Goal: Task Accomplishment & Management: Manage account settings

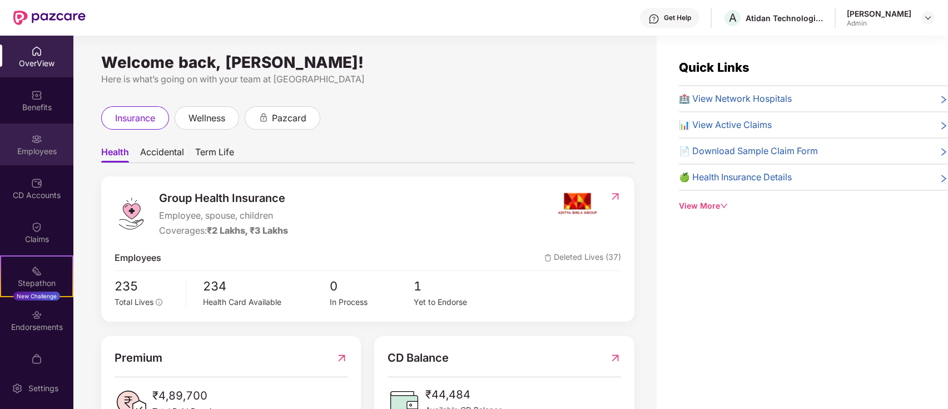
click at [37, 152] on div "Employees" at bounding box center [36, 151] width 73 height 11
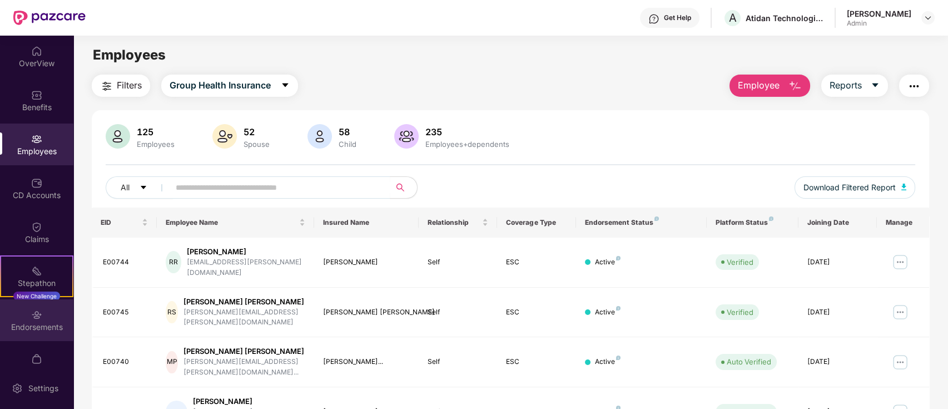
click at [37, 327] on div "Endorsements" at bounding box center [36, 326] width 73 height 11
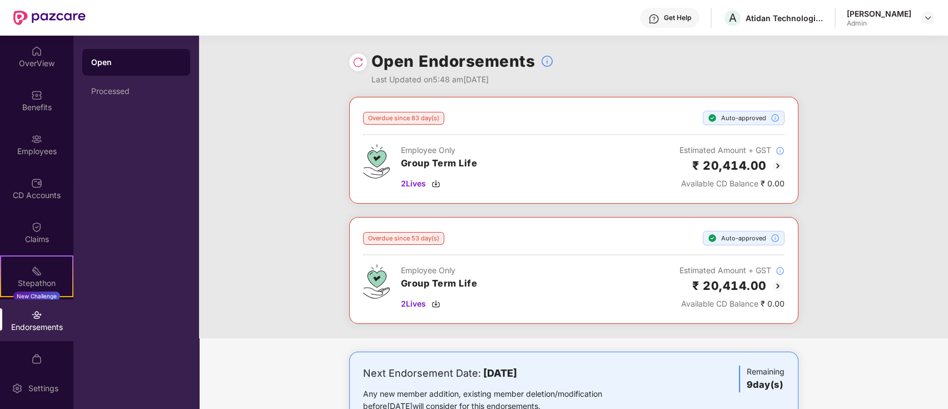
click at [142, 64] on div "Open" at bounding box center [136, 62] width 90 height 11
click at [134, 90] on div "Processed" at bounding box center [136, 91] width 90 height 9
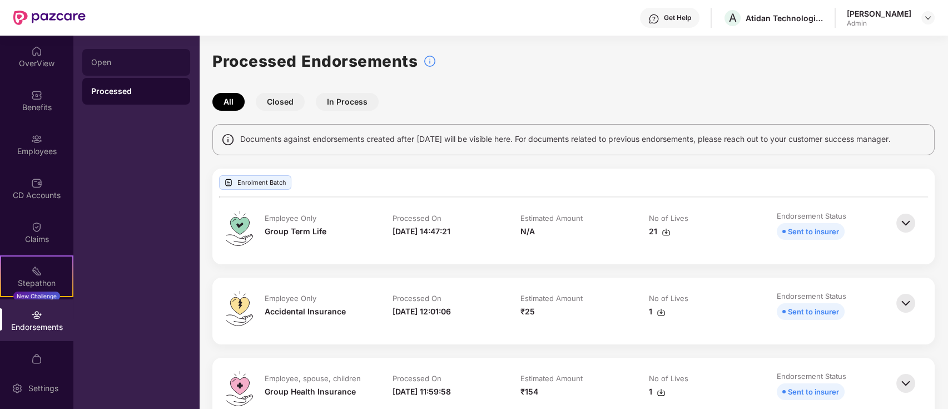
click at [127, 66] on div "Open" at bounding box center [136, 62] width 90 height 9
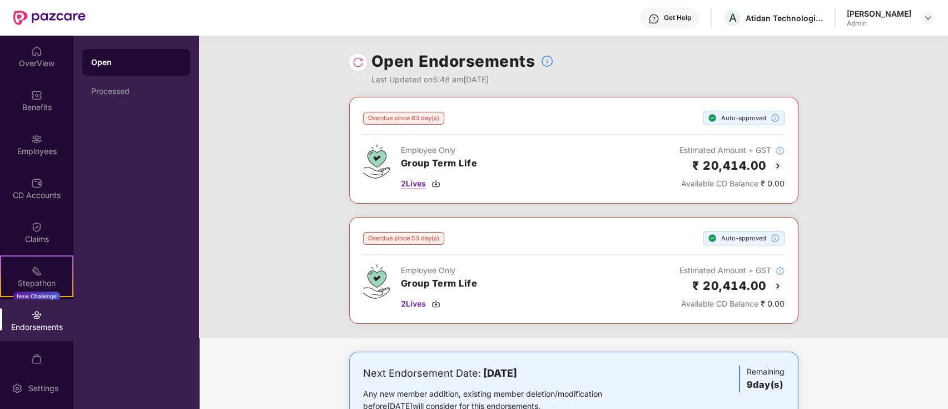
scroll to position [276, 0]
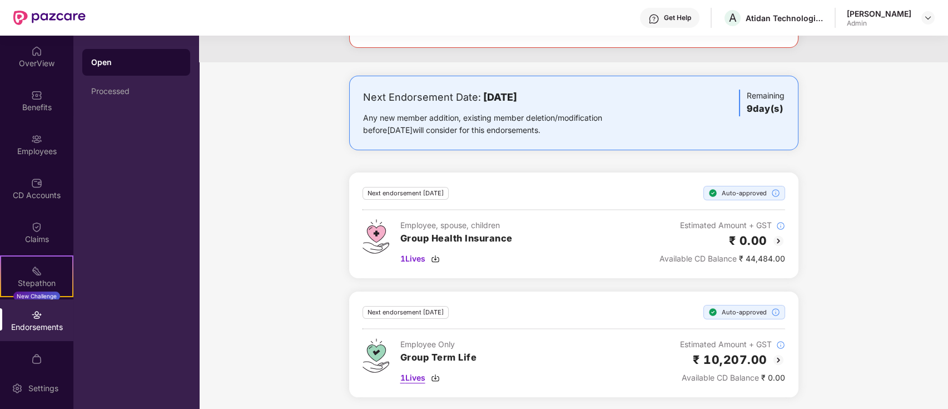
click at [410, 381] on span "1 Lives" at bounding box center [412, 377] width 25 height 12
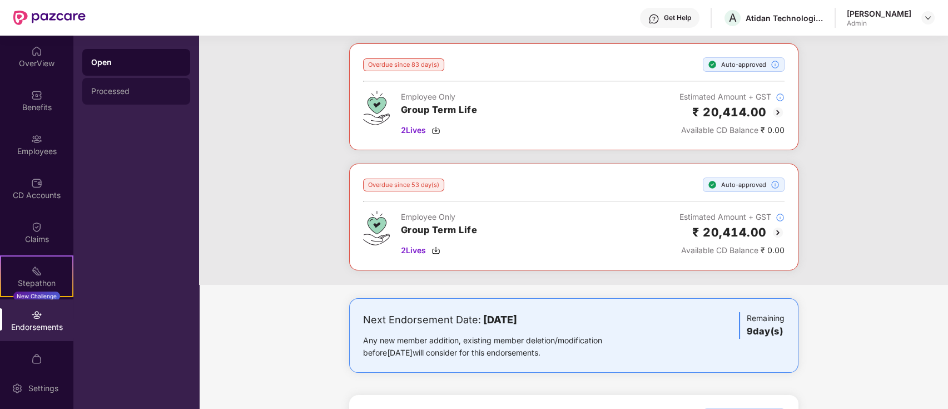
click at [126, 86] on div "Processed" at bounding box center [136, 91] width 108 height 27
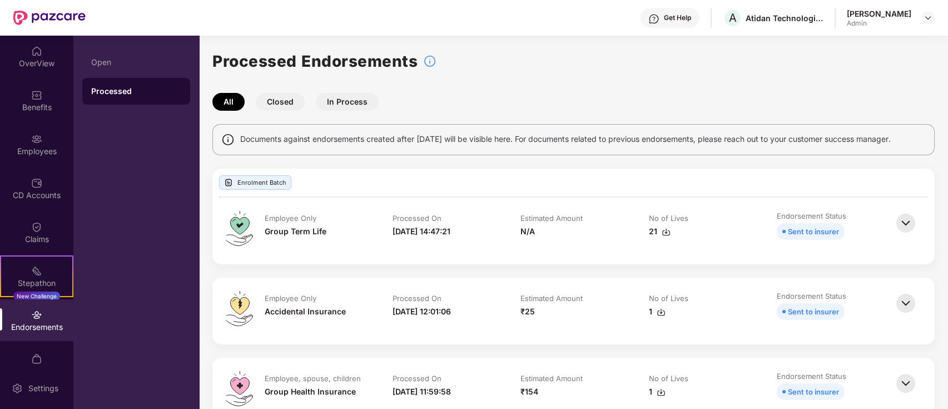
click at [296, 98] on button "Closed" at bounding box center [280, 102] width 49 height 18
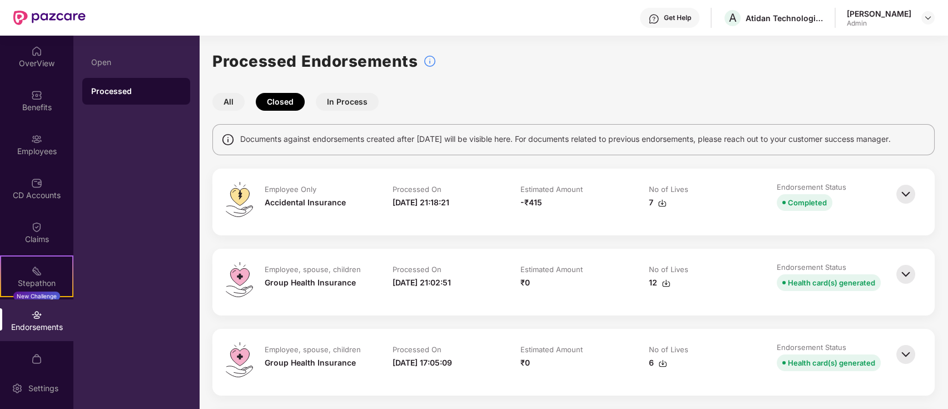
click at [365, 96] on button "In Process" at bounding box center [347, 102] width 63 height 18
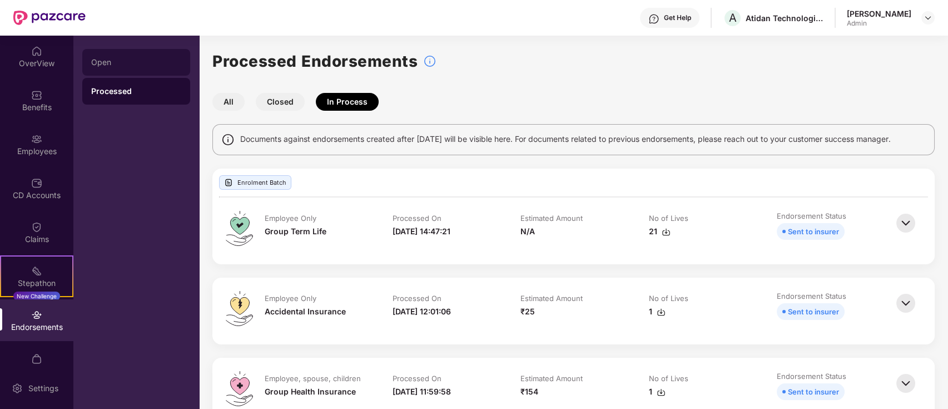
click at [148, 52] on div "Open" at bounding box center [136, 62] width 108 height 27
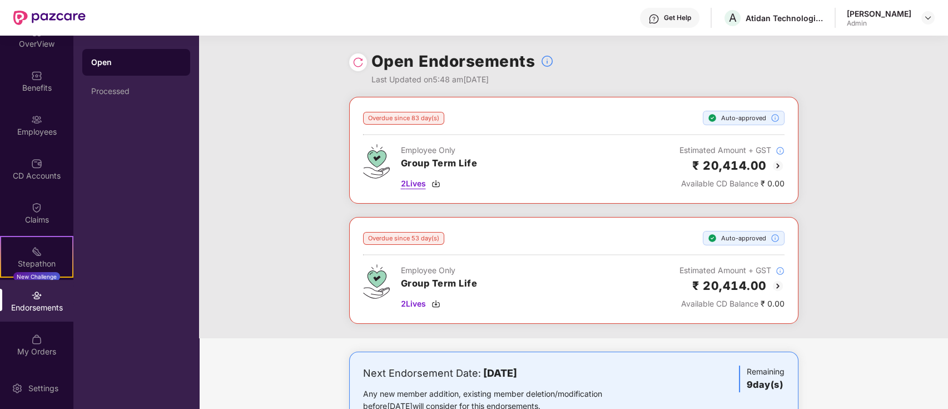
click at [437, 181] on img at bounding box center [435, 183] width 9 height 9
click at [811, 87] on div "Open Endorsements Last Updated on 5:48 am[DATE]" at bounding box center [573, 66] width 749 height 61
click at [28, 305] on div "Endorsements" at bounding box center [36, 307] width 73 height 11
click at [129, 96] on div "Processed" at bounding box center [136, 91] width 108 height 27
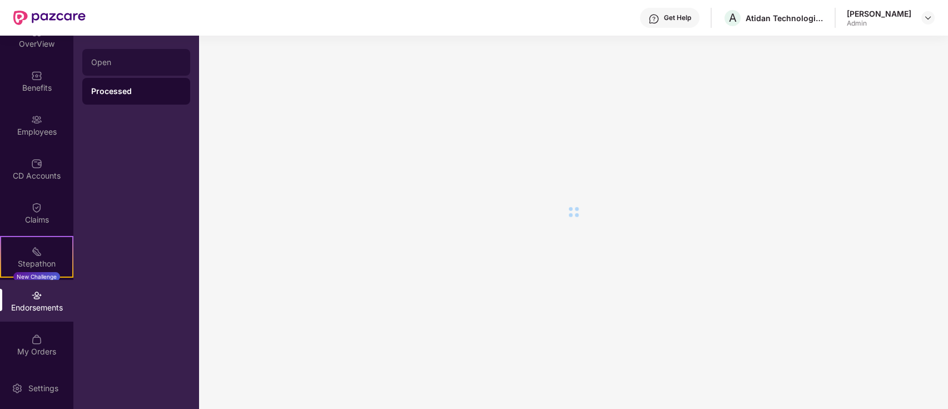
click at [121, 56] on div "Open" at bounding box center [136, 62] width 108 height 27
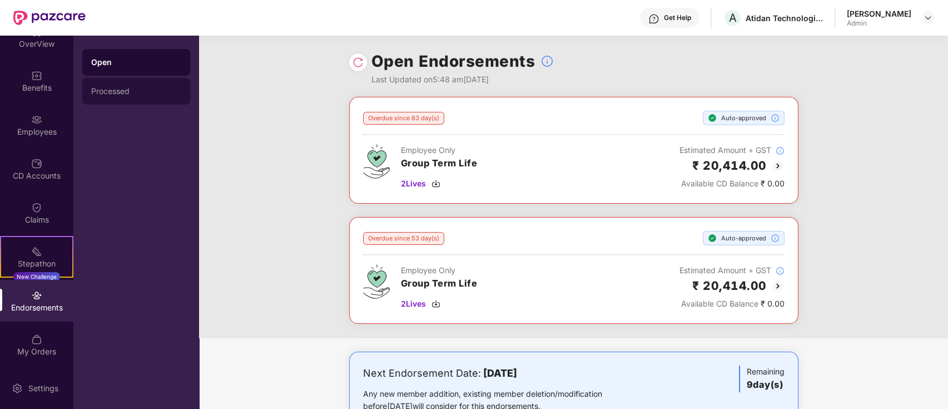
click at [130, 96] on div "Processed" at bounding box center [136, 91] width 108 height 27
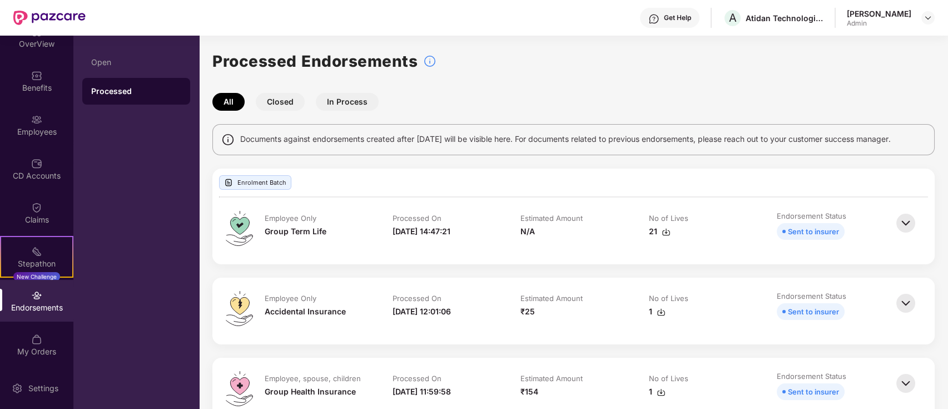
click at [28, 306] on div "Endorsements" at bounding box center [36, 307] width 73 height 11
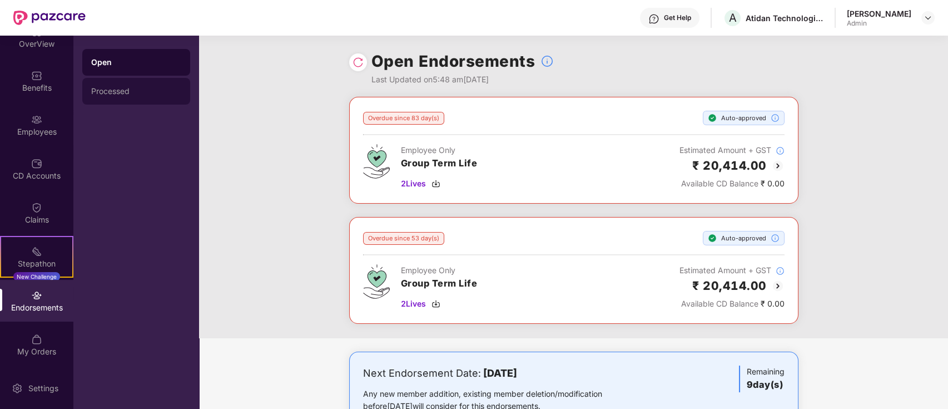
click at [118, 91] on div "Processed" at bounding box center [136, 91] width 90 height 9
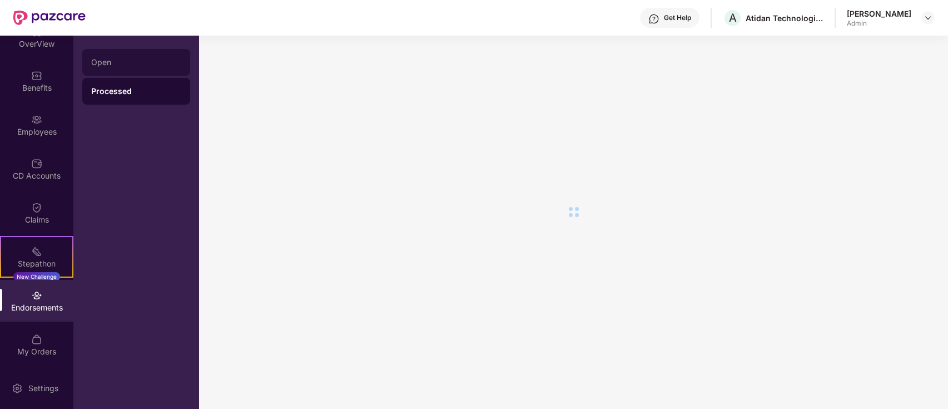
click at [115, 67] on div "Open" at bounding box center [136, 62] width 108 height 27
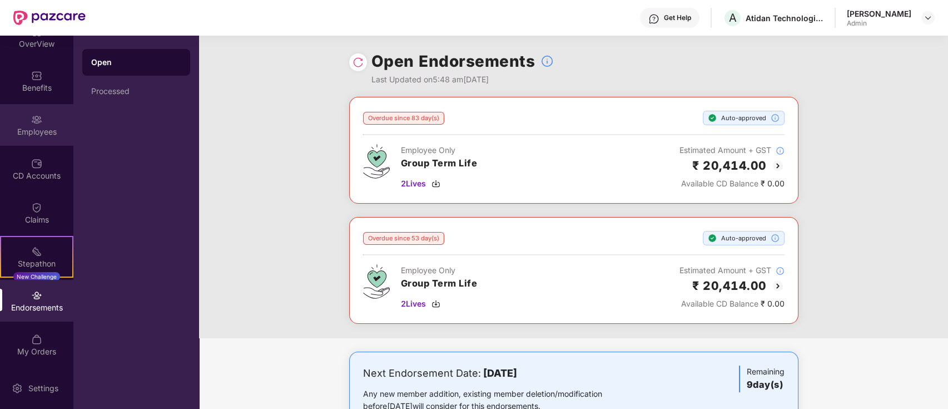
click at [36, 119] on img at bounding box center [36, 119] width 11 height 11
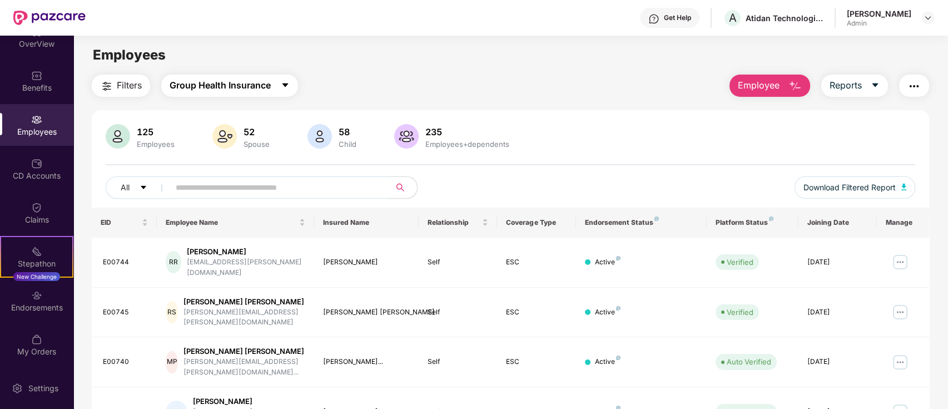
click at [235, 86] on span "Group Health Insurance" at bounding box center [220, 85] width 101 height 14
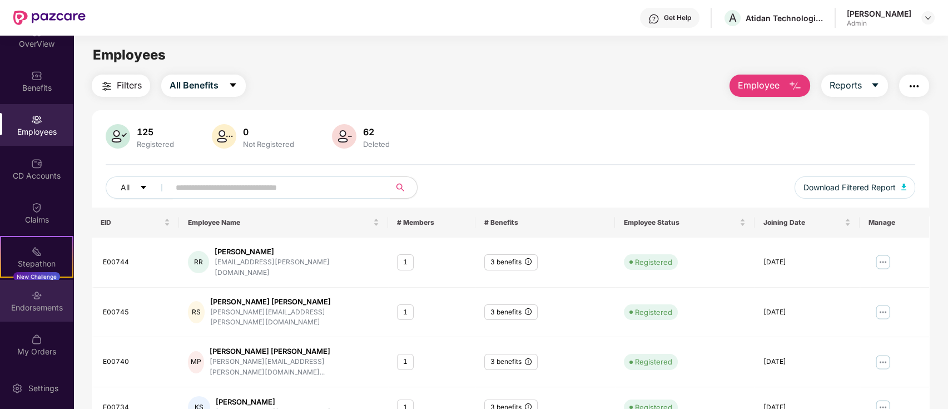
click at [35, 313] on div "Endorsements" at bounding box center [36, 301] width 73 height 42
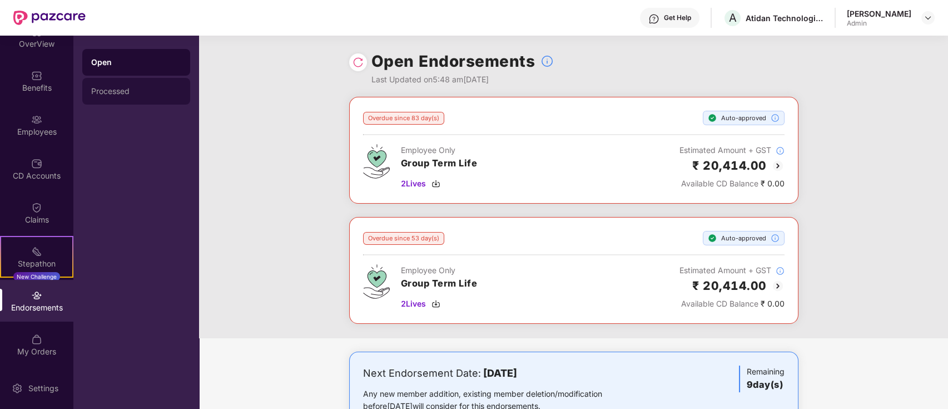
click at [116, 92] on div "Processed" at bounding box center [136, 91] width 90 height 9
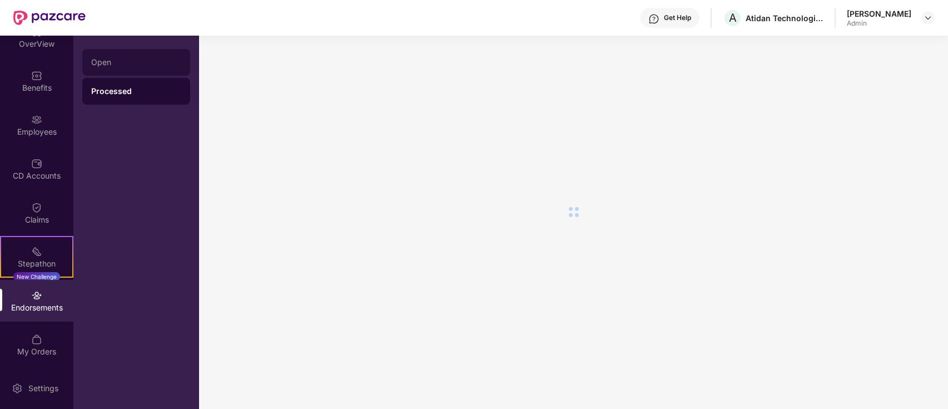
click at [108, 61] on div "Open" at bounding box center [136, 62] width 90 height 9
